Goal: Information Seeking & Learning: Find specific fact

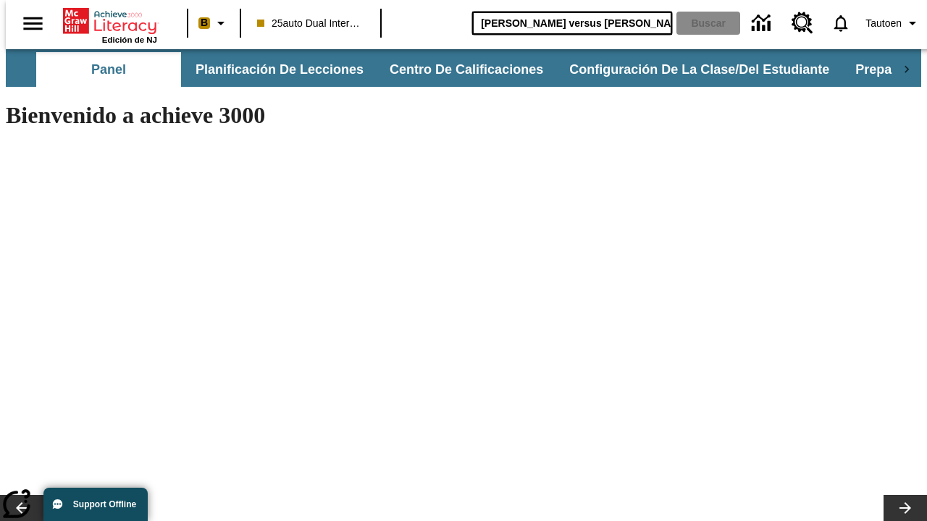
type input "[PERSON_NAME] versus [PERSON_NAME]"
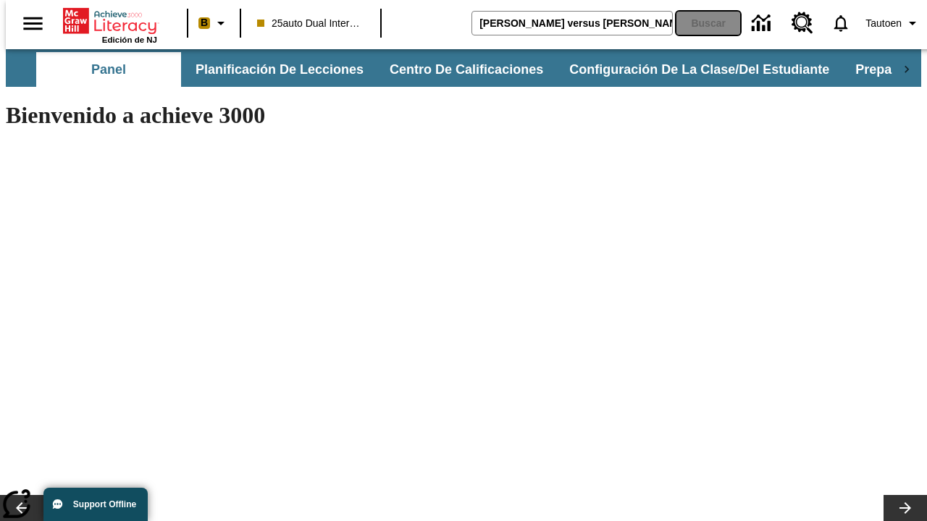
click at [699, 23] on button "Buscar" at bounding box center [708, 23] width 64 height 23
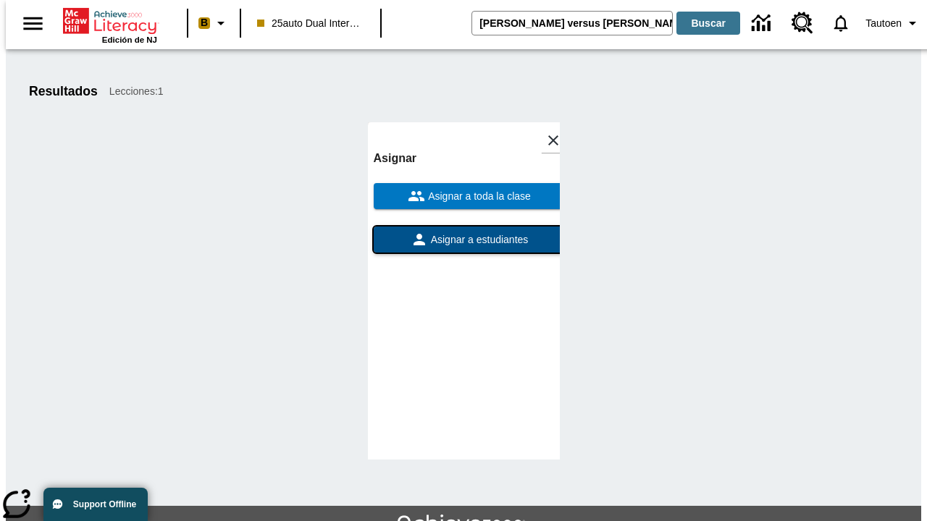
click at [463, 232] on span "Asignar a estudiantes" at bounding box center [478, 239] width 101 height 15
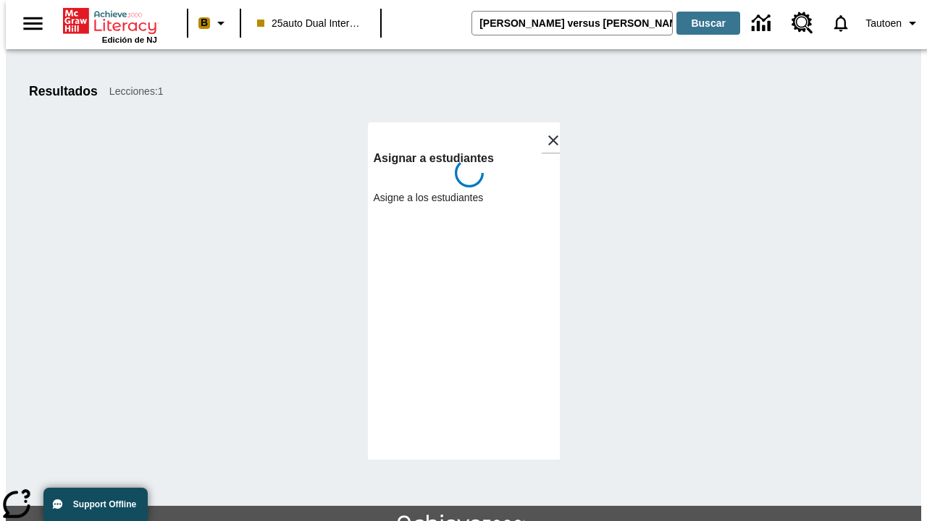
scroll to position [79, 0]
